Goal: Transaction & Acquisition: Purchase product/service

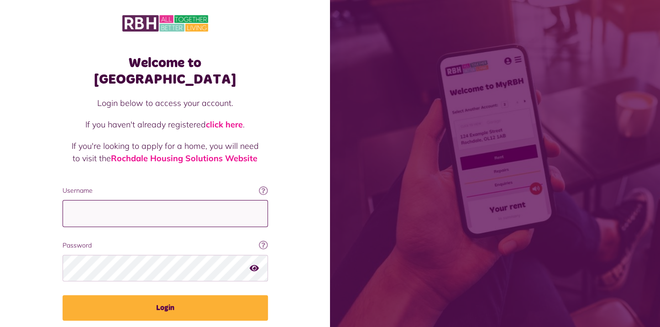
drag, startPoint x: 79, startPoint y: 196, endPoint x: 87, endPoint y: 203, distance: 10.7
click at [79, 200] on input "Username" at bounding box center [165, 213] width 205 height 27
type input "**********"
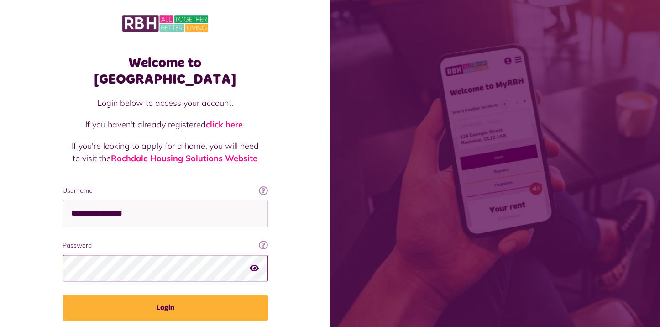
click at [63, 295] on button "Login" at bounding box center [165, 308] width 205 height 26
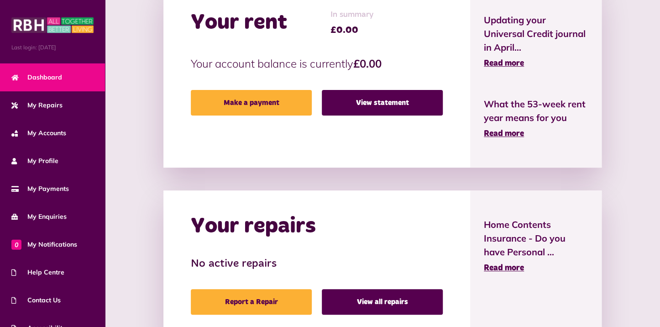
scroll to position [190, 0]
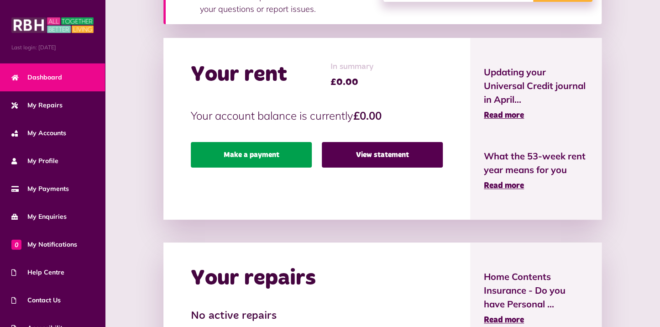
click at [248, 156] on link "Make a payment" at bounding box center [251, 155] width 121 height 26
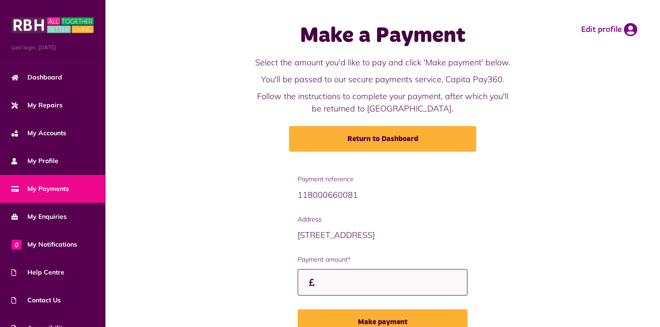
click at [339, 287] on input "Payment amount*" at bounding box center [383, 282] width 170 height 27
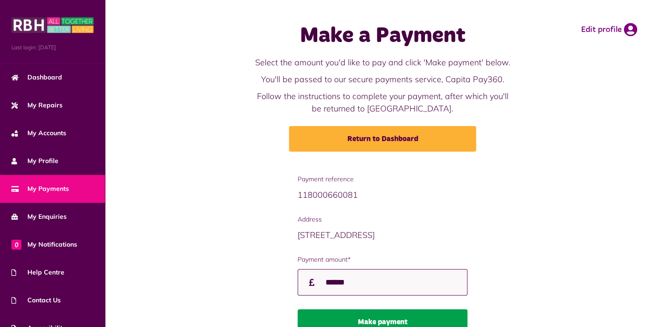
type input "******"
click at [369, 315] on button "Make payment" at bounding box center [383, 322] width 170 height 26
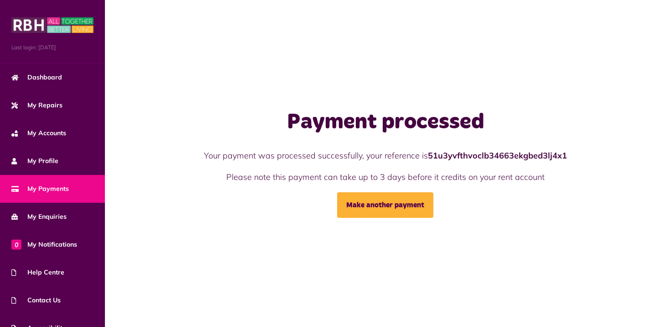
scroll to position [42, 0]
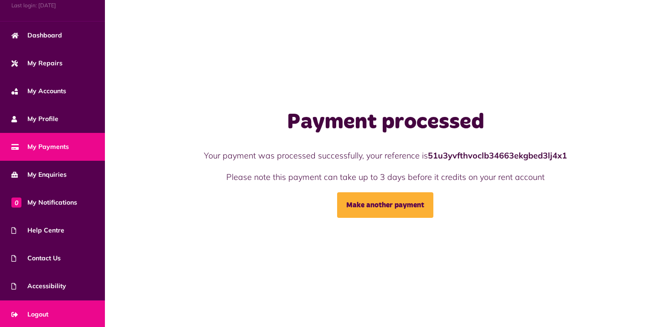
click at [44, 316] on span "Logout" at bounding box center [29, 314] width 37 height 10
